Goal: Transaction & Acquisition: Obtain resource

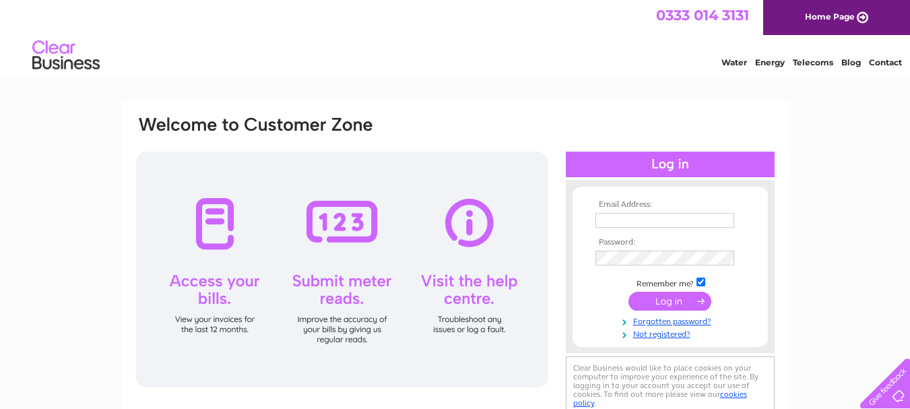
type input "harpreetvig@gmail.com"
click at [684, 298] on input "submit" at bounding box center [669, 301] width 83 height 19
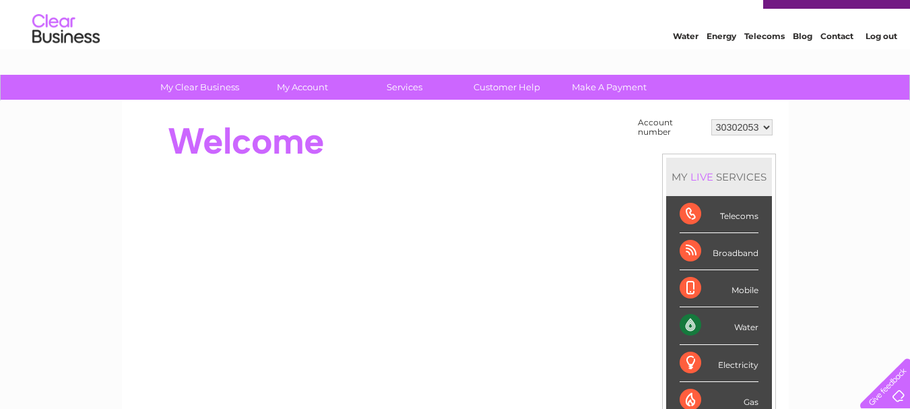
scroll to position [25, 0]
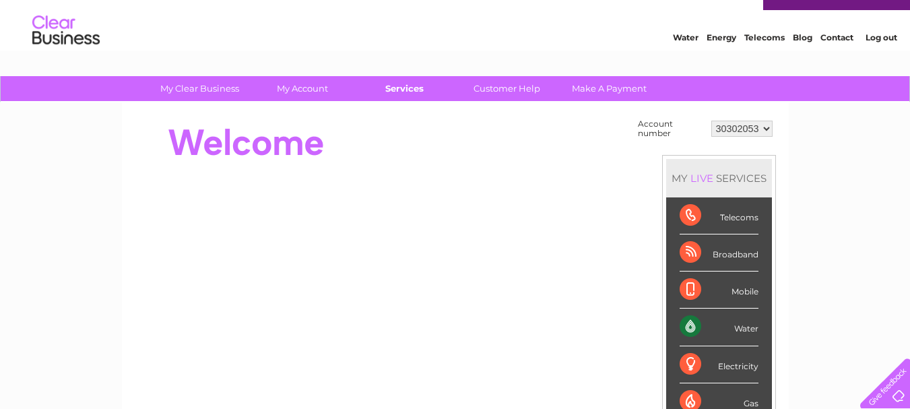
click at [401, 89] on link "Services" at bounding box center [404, 88] width 111 height 25
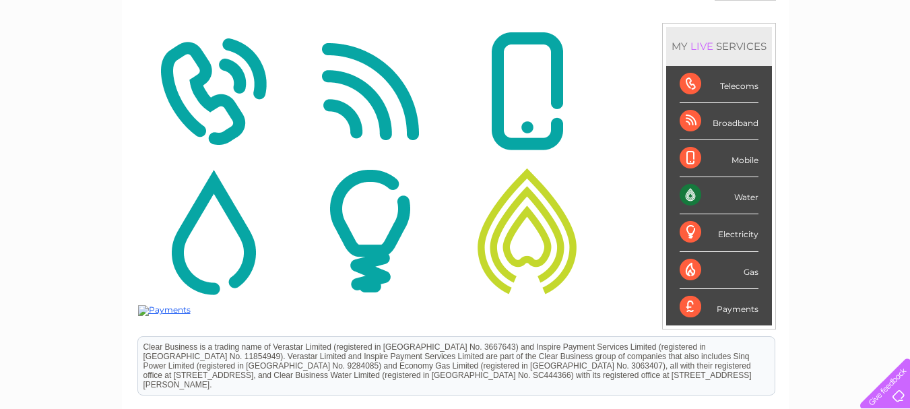
scroll to position [171, 0]
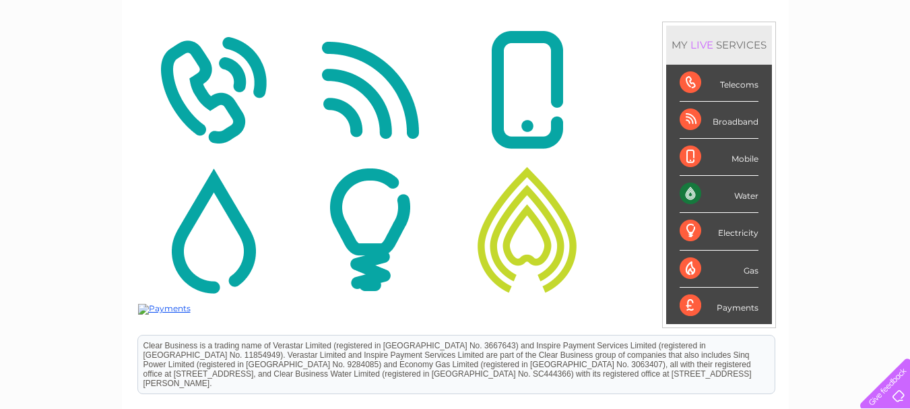
click at [756, 187] on div "Water" at bounding box center [719, 194] width 79 height 37
click at [744, 194] on div "Water" at bounding box center [719, 194] width 79 height 37
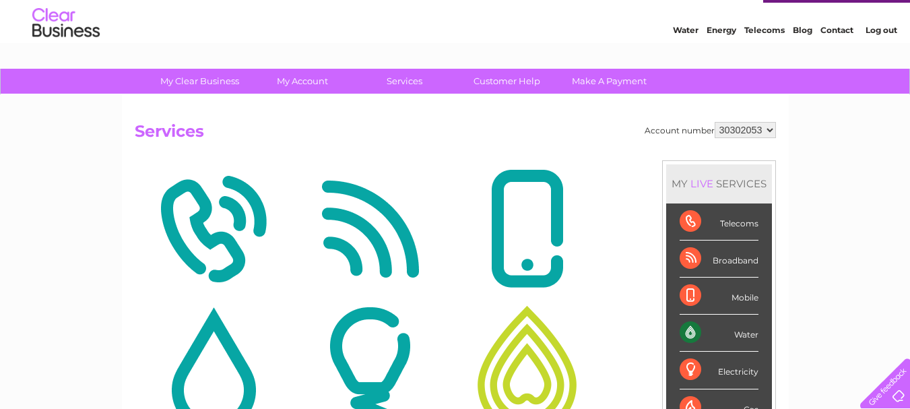
scroll to position [34, 0]
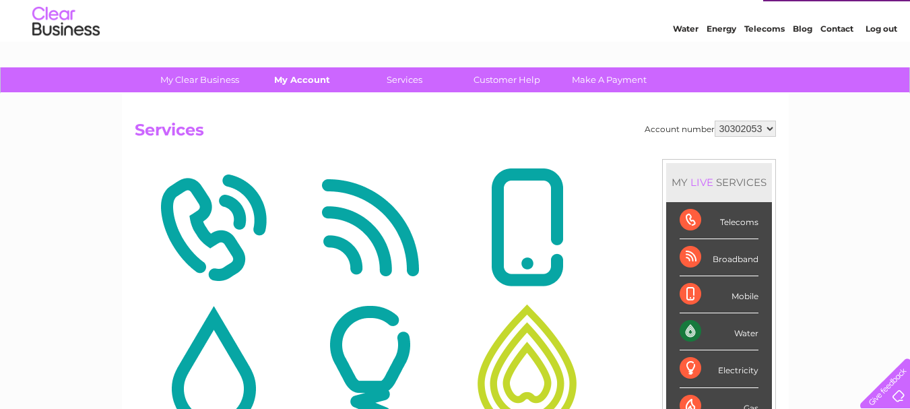
click at [296, 79] on link "My Account" at bounding box center [302, 79] width 111 height 25
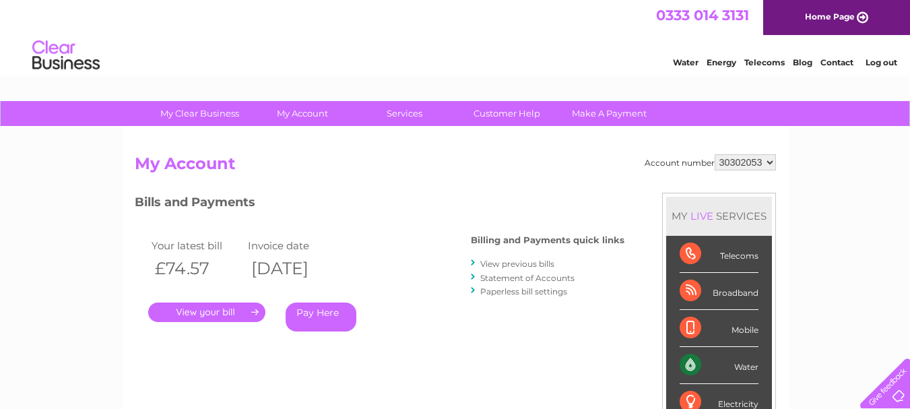
click at [244, 305] on link "." at bounding box center [206, 312] width 117 height 20
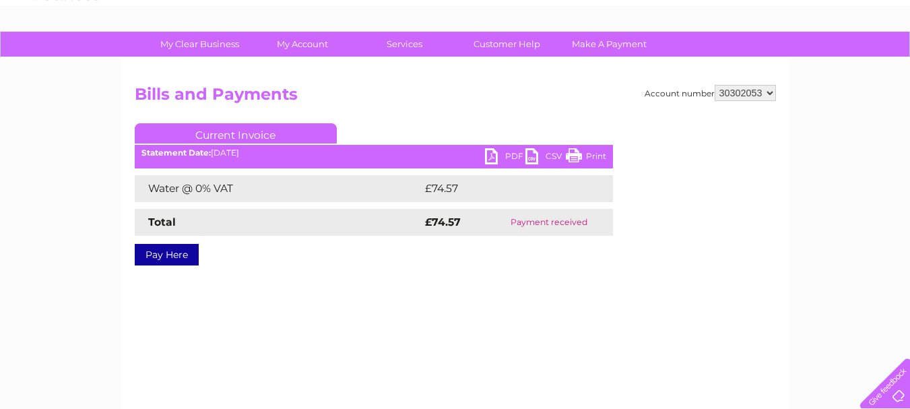
scroll to position [89, 0]
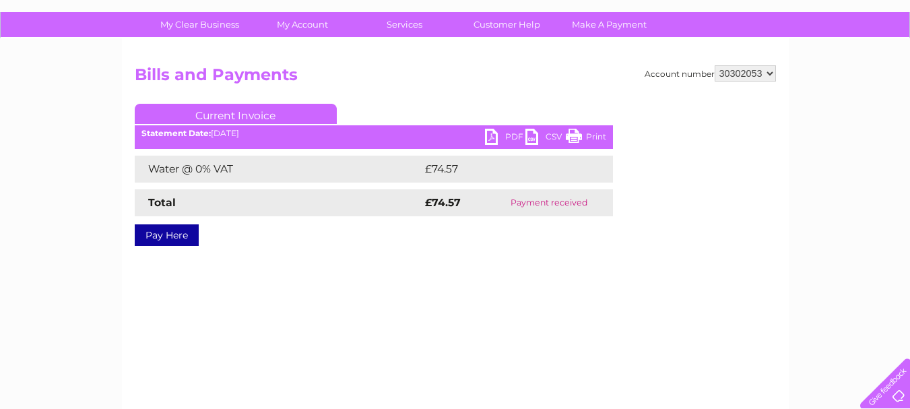
click at [594, 141] on link "Print" at bounding box center [586, 139] width 40 height 20
click at [306, 114] on link "Current Invoice" at bounding box center [236, 114] width 202 height 20
click at [280, 111] on link "Current Invoice" at bounding box center [236, 114] width 202 height 20
click at [269, 121] on link "Current Invoice" at bounding box center [236, 114] width 202 height 20
click at [275, 122] on link "Current Invoice" at bounding box center [236, 114] width 202 height 20
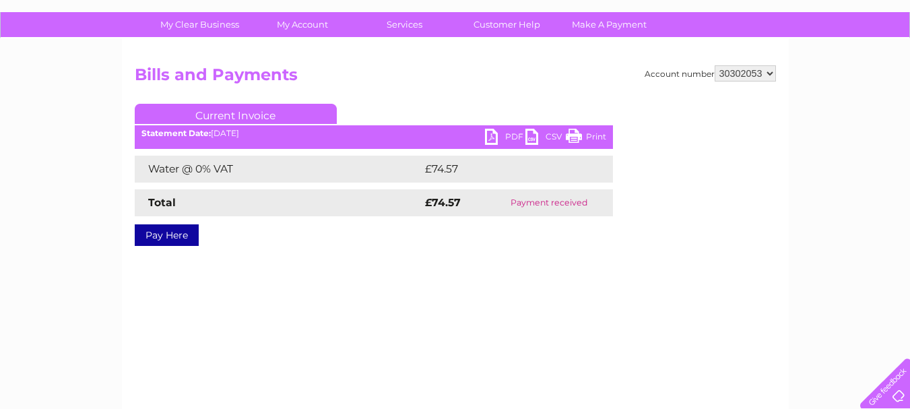
click at [258, 122] on link "Current Invoice" at bounding box center [236, 114] width 202 height 20
click at [255, 117] on link "Current Invoice" at bounding box center [236, 114] width 202 height 20
click at [260, 117] on link "Current Invoice" at bounding box center [236, 114] width 202 height 20
click at [263, 117] on link "Current Invoice" at bounding box center [236, 114] width 202 height 20
click at [272, 119] on link "Current Invoice" at bounding box center [236, 114] width 202 height 20
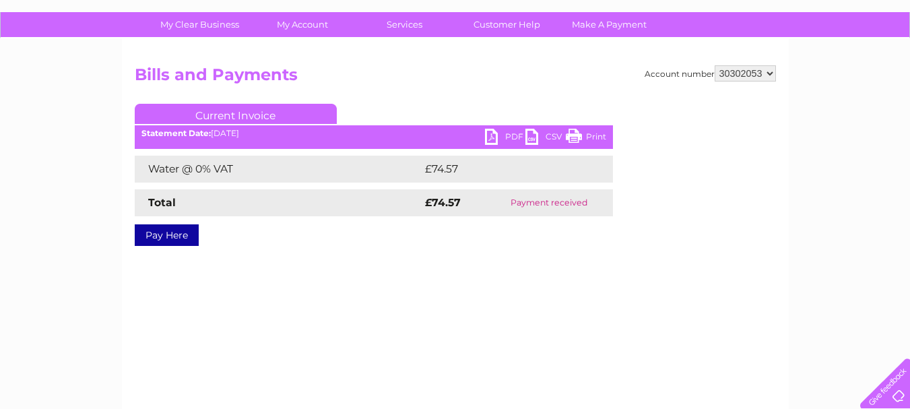
click at [274, 123] on link "Current Invoice" at bounding box center [236, 114] width 202 height 20
click at [292, 24] on link "My Account" at bounding box center [302, 24] width 111 height 25
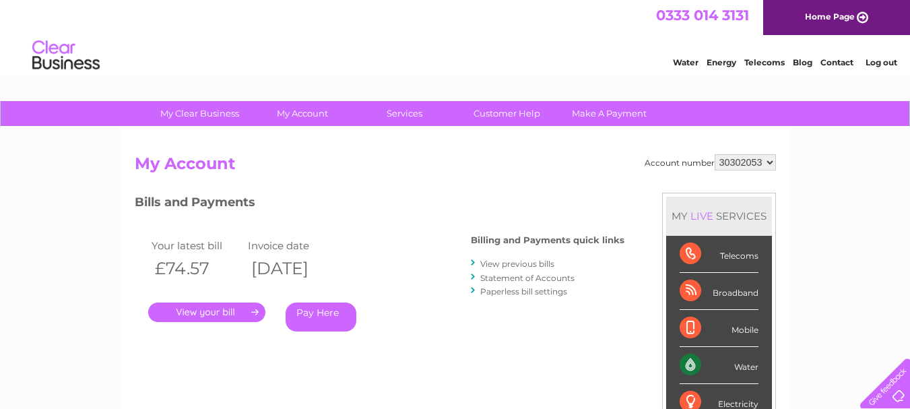
click at [251, 313] on link "." at bounding box center [206, 312] width 117 height 20
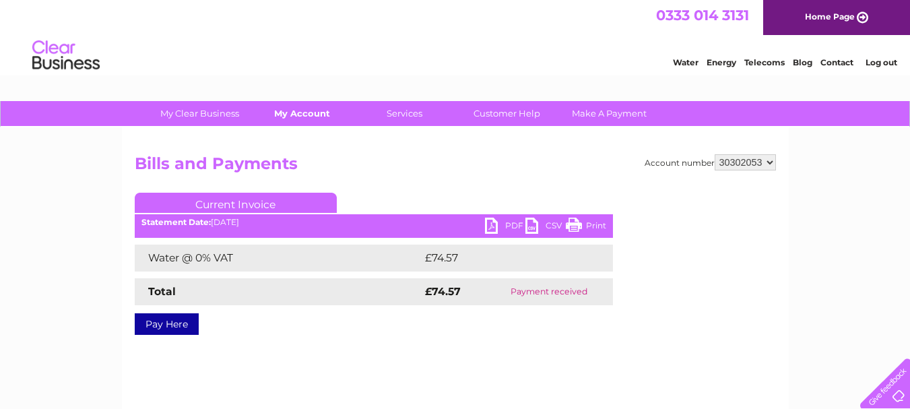
click at [315, 116] on link "My Account" at bounding box center [302, 113] width 111 height 25
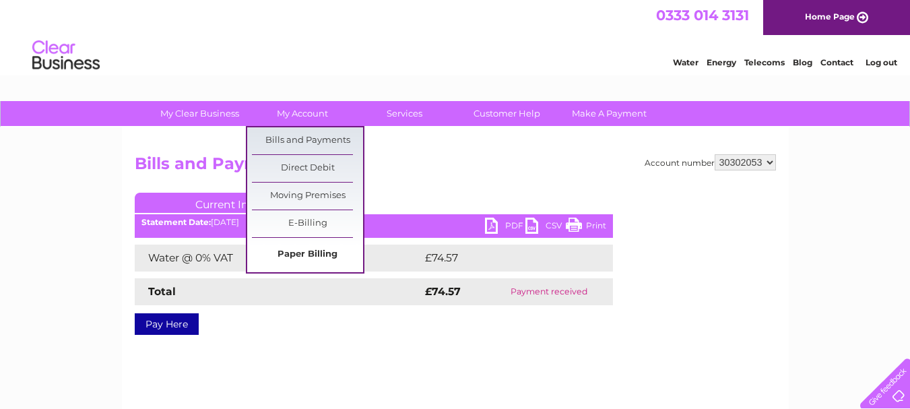
click at [320, 253] on link "Paper Billing" at bounding box center [307, 254] width 111 height 27
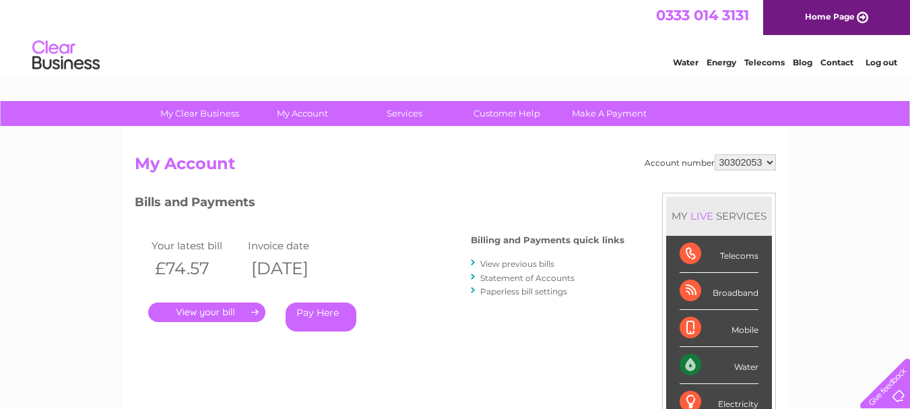
click at [561, 279] on link "Statement of Accounts" at bounding box center [527, 278] width 94 height 10
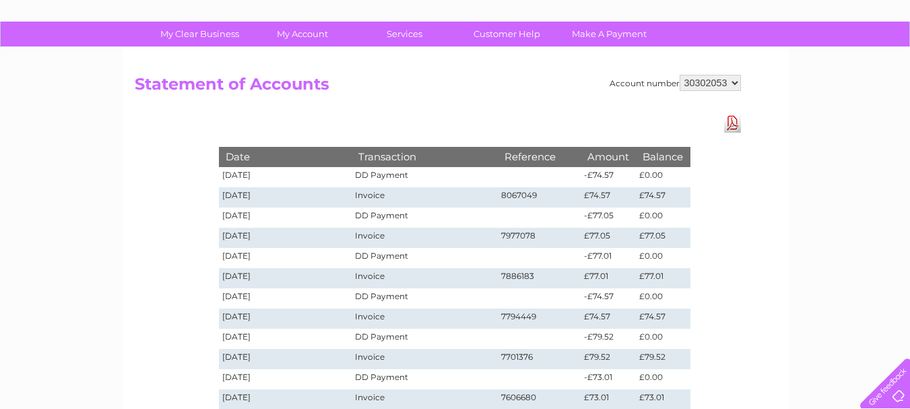
scroll to position [80, 0]
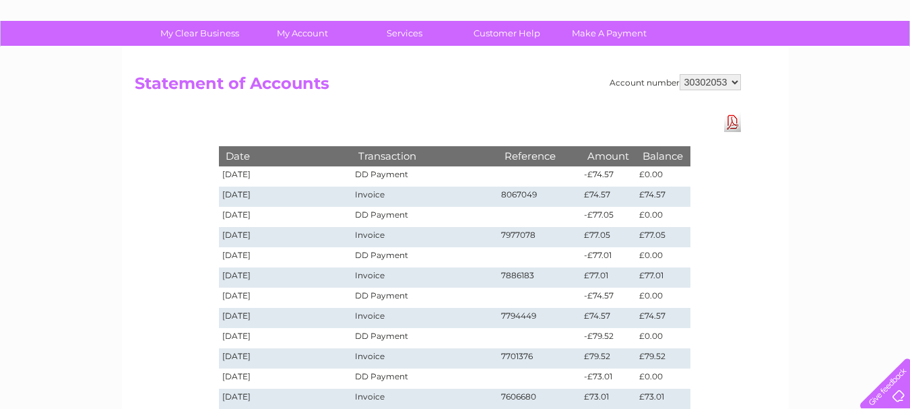
click at [366, 193] on td "Invoice" at bounding box center [424, 197] width 145 height 20
click at [657, 195] on td "£74.57" at bounding box center [663, 197] width 54 height 20
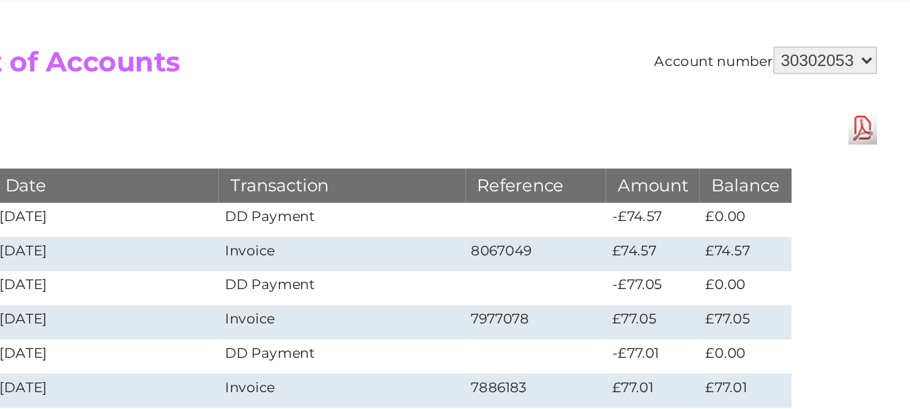
scroll to position [126, 0]
click at [731, 76] on link "Download Pdf" at bounding box center [732, 77] width 17 height 20
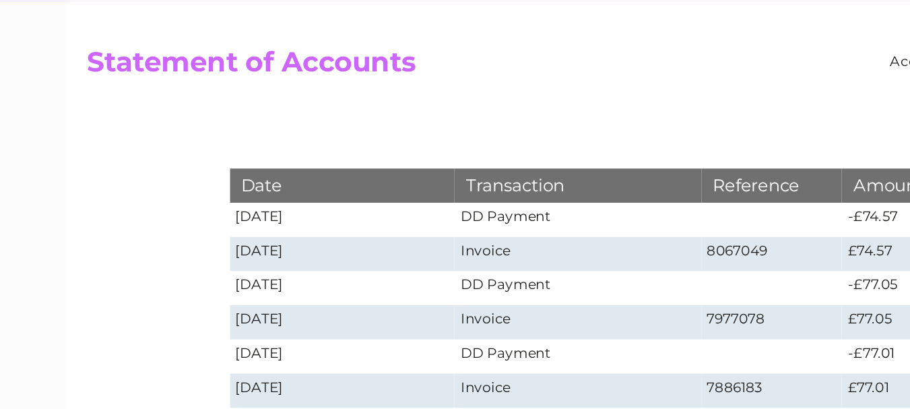
click at [241, 149] on td "02/09/2025" at bounding box center [285, 151] width 133 height 20
click at [362, 170] on td "DD Payment" at bounding box center [424, 171] width 145 height 20
click at [427, 148] on td "Invoice" at bounding box center [424, 151] width 145 height 20
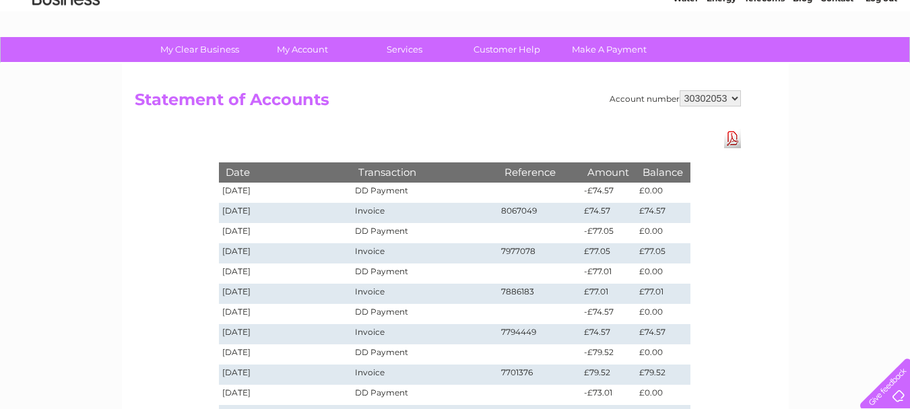
scroll to position [63, 0]
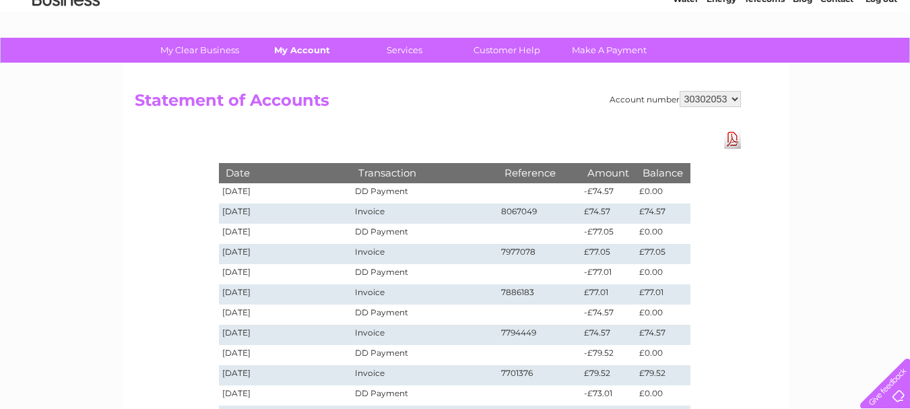
click at [299, 53] on link "My Account" at bounding box center [302, 50] width 111 height 25
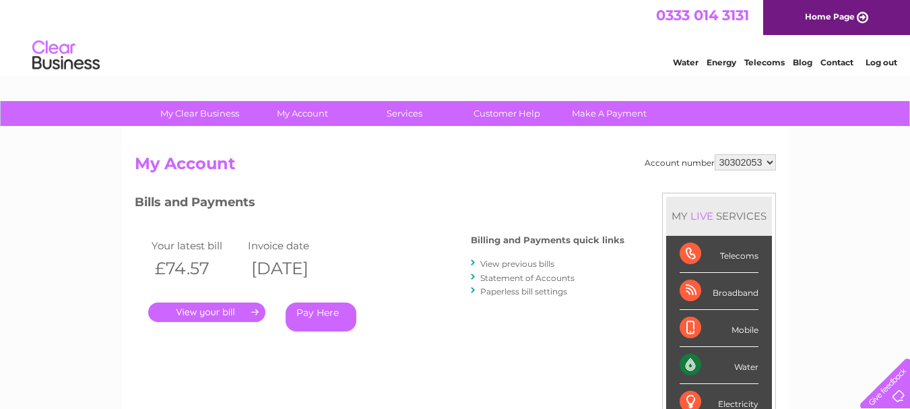
click at [531, 266] on link "View previous bills" at bounding box center [517, 264] width 74 height 10
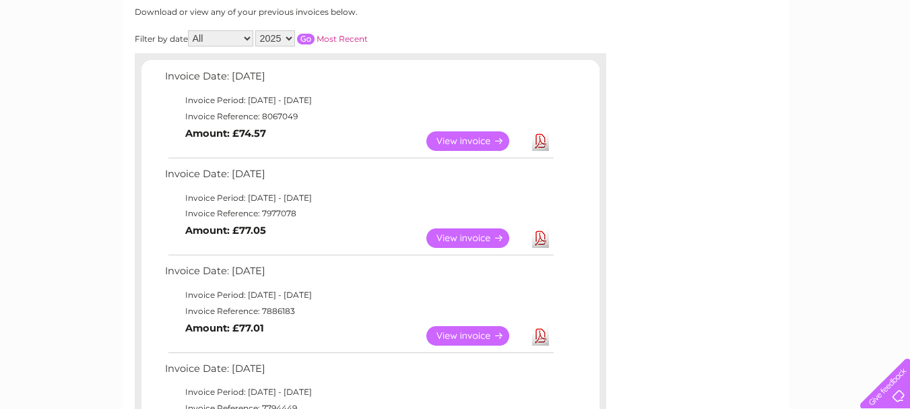
scroll to position [187, 0]
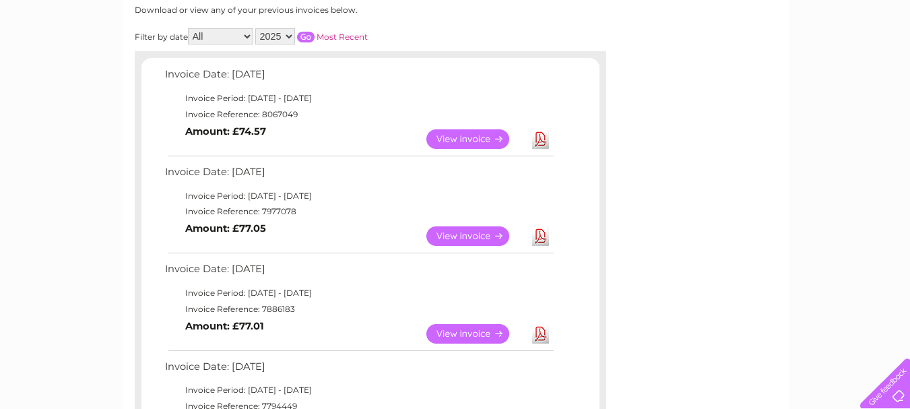
click at [537, 141] on link "Download" at bounding box center [540, 139] width 17 height 20
click at [546, 235] on link "Download" at bounding box center [540, 236] width 17 height 20
click at [532, 335] on link "Download" at bounding box center [540, 334] width 17 height 20
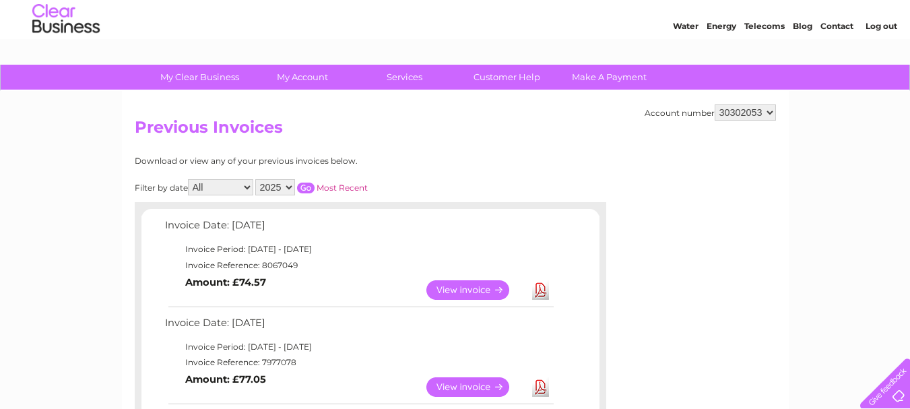
scroll to position [0, 0]
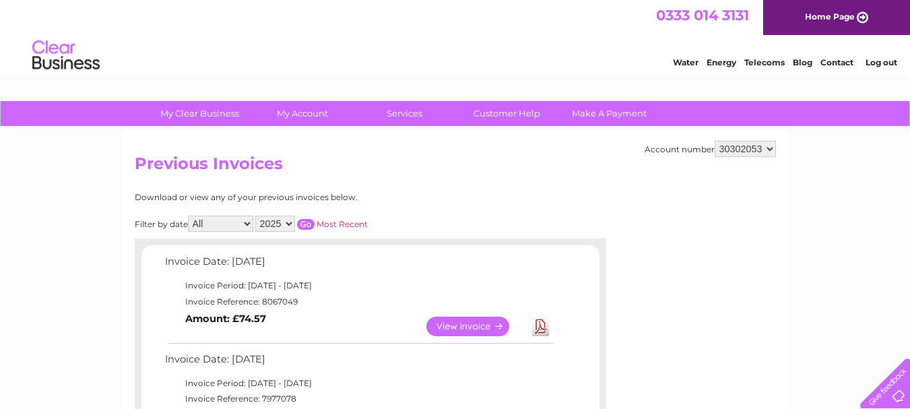
click at [884, 63] on link "Log out" at bounding box center [881, 62] width 32 height 10
